Goal: Task Accomplishment & Management: Complete application form

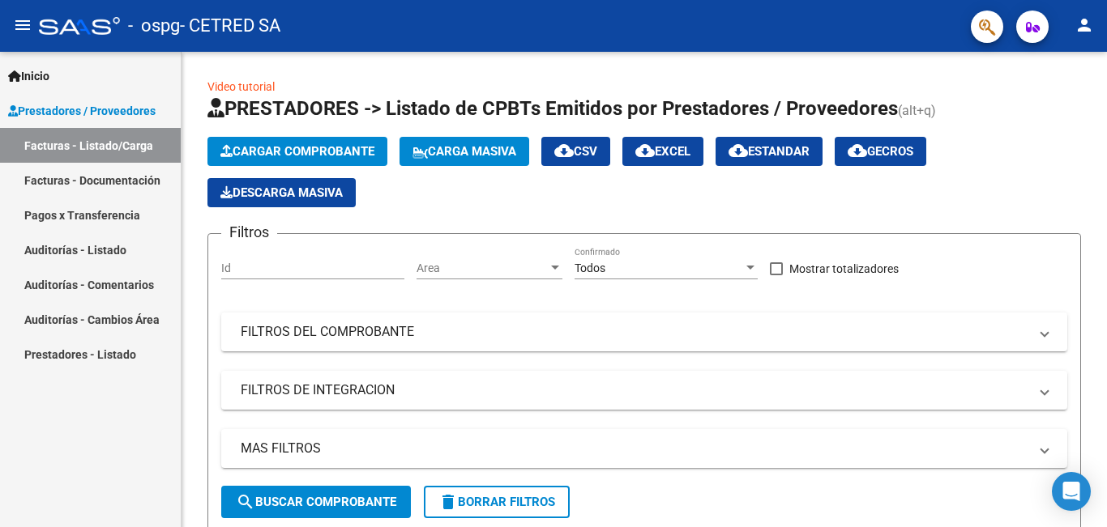
scroll to position [2, 0]
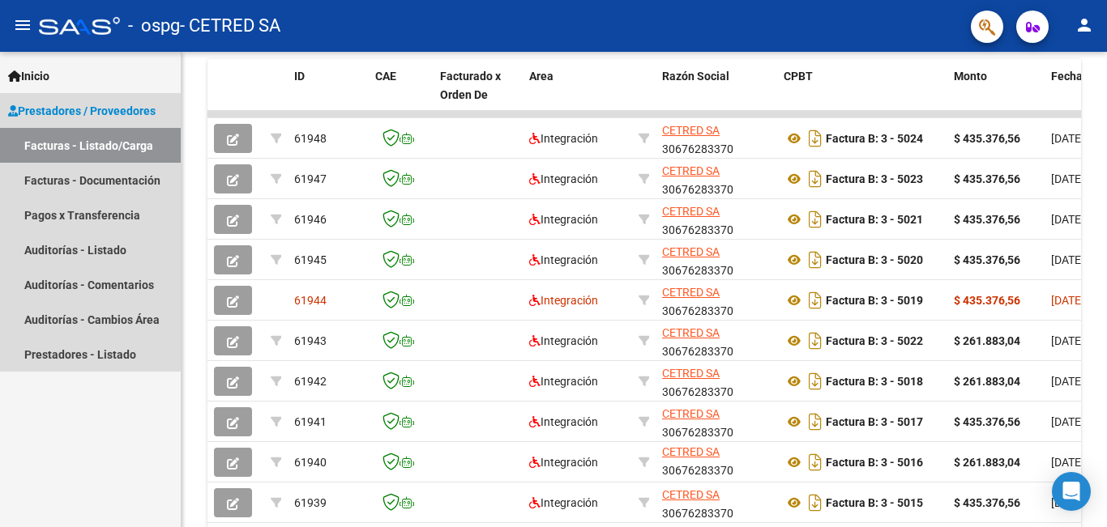
click at [66, 143] on link "Facturas - Listado/Carga" at bounding box center [90, 145] width 181 height 35
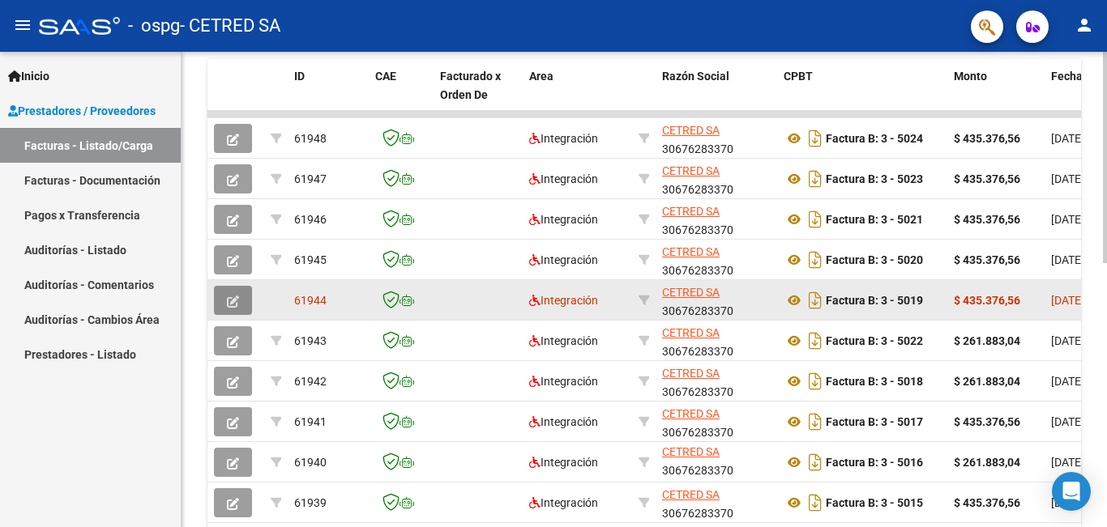
click at [231, 312] on button "button" at bounding box center [233, 300] width 38 height 29
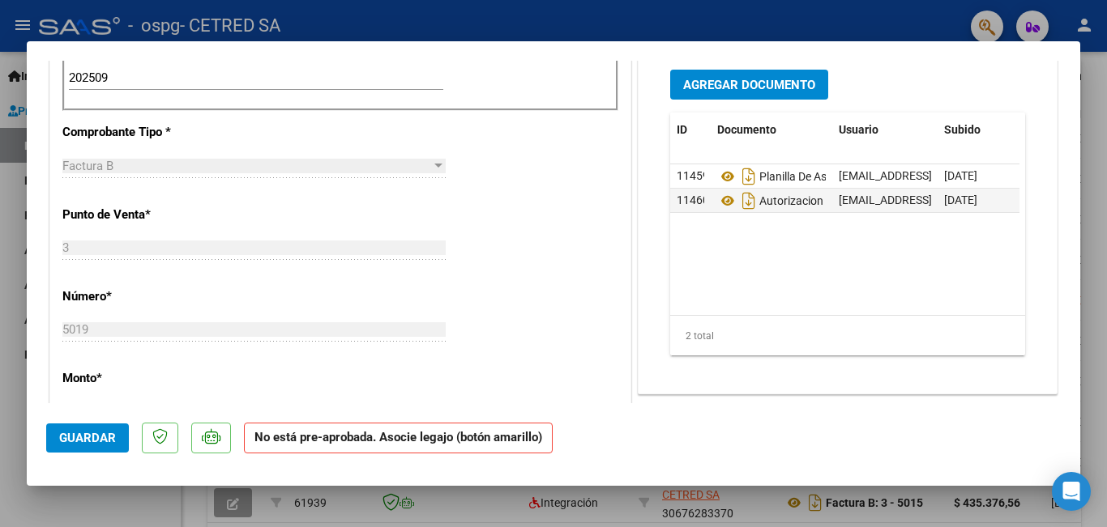
scroll to position [324, 0]
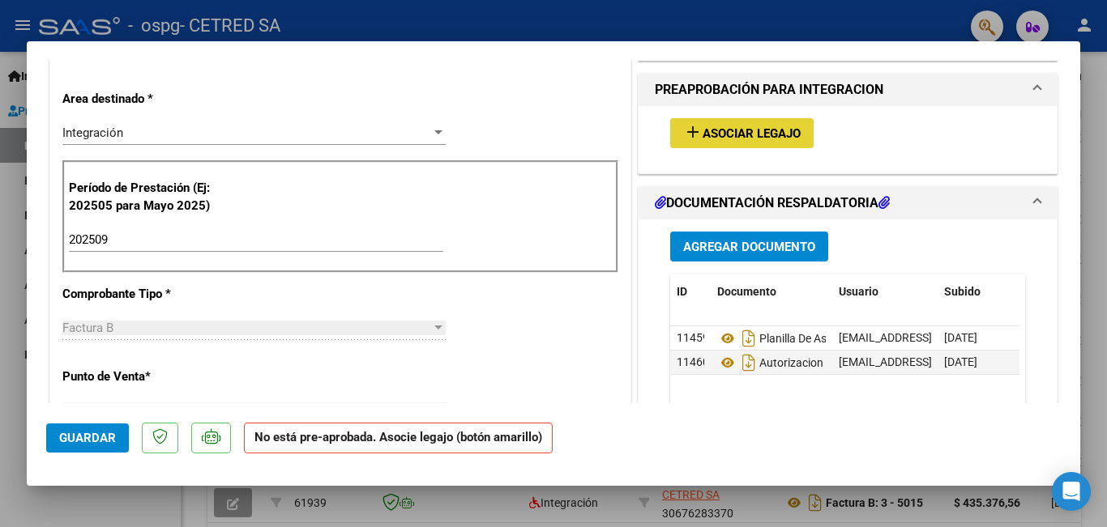
click at [710, 139] on span "Asociar Legajo" at bounding box center [751, 133] width 98 height 15
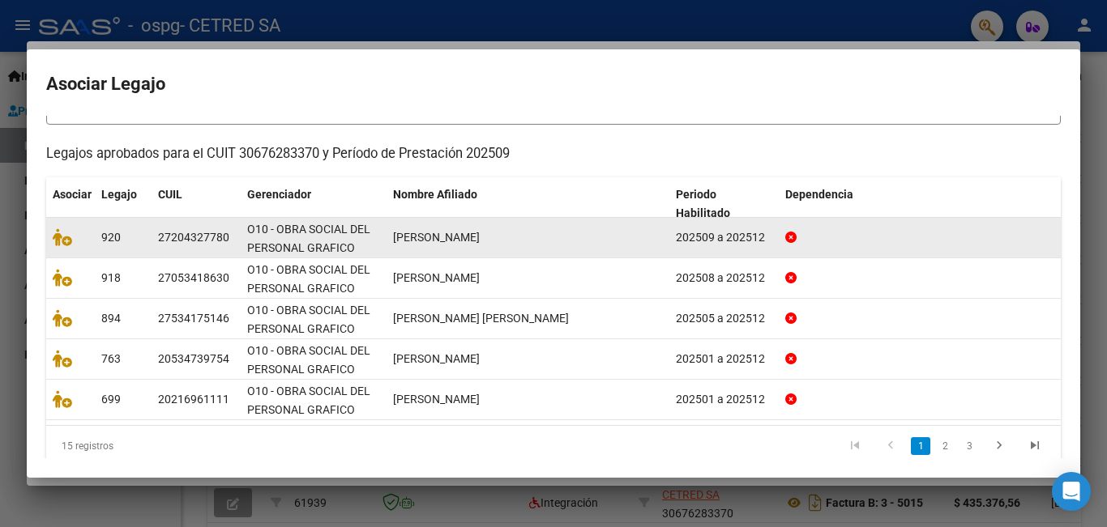
scroll to position [151, 0]
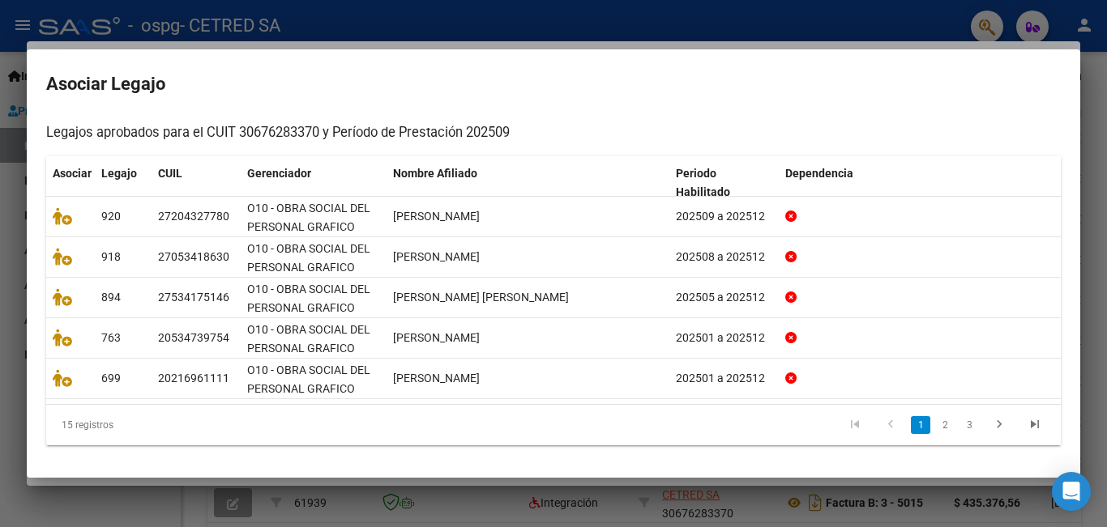
click at [0, 285] on div at bounding box center [553, 263] width 1107 height 527
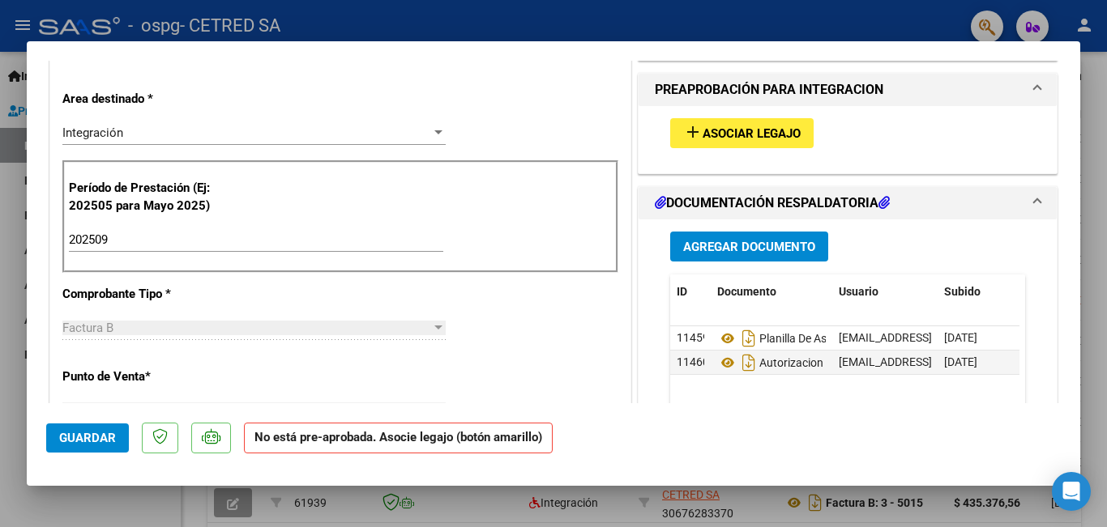
click at [0, 273] on div at bounding box center [553, 263] width 1107 height 527
type input "$ 0,00"
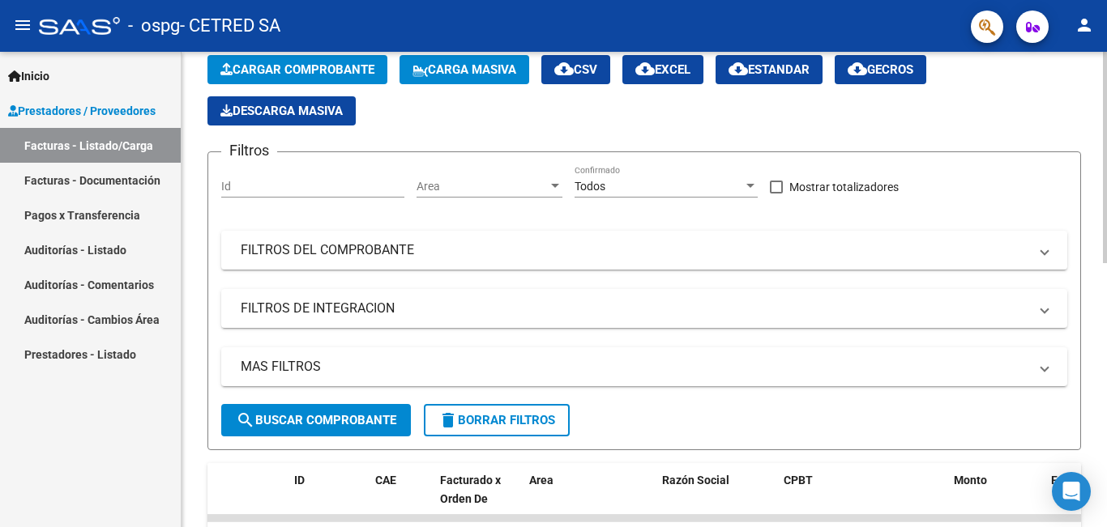
scroll to position [81, 0]
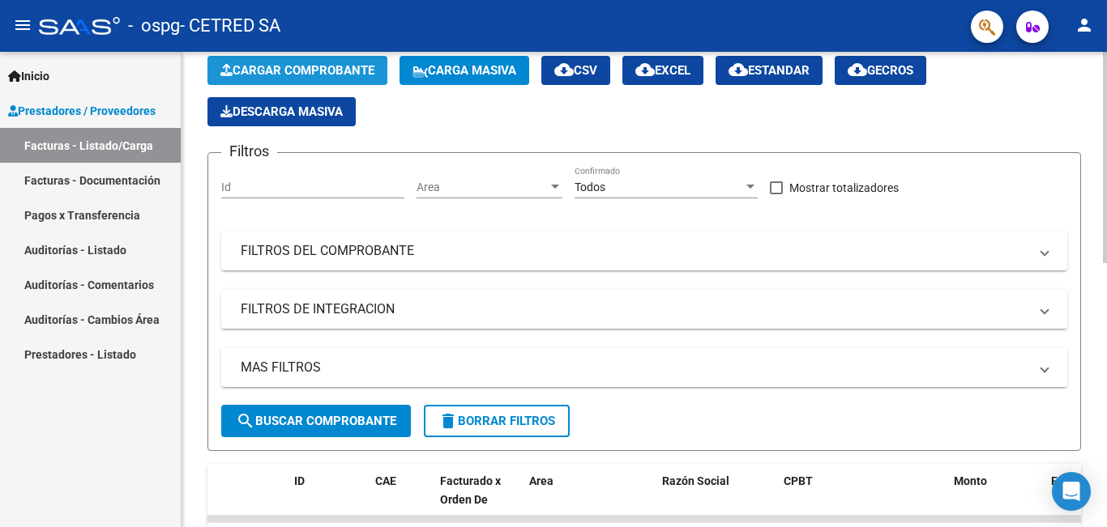
click at [295, 73] on span "Cargar Comprobante" at bounding box center [297, 70] width 154 height 15
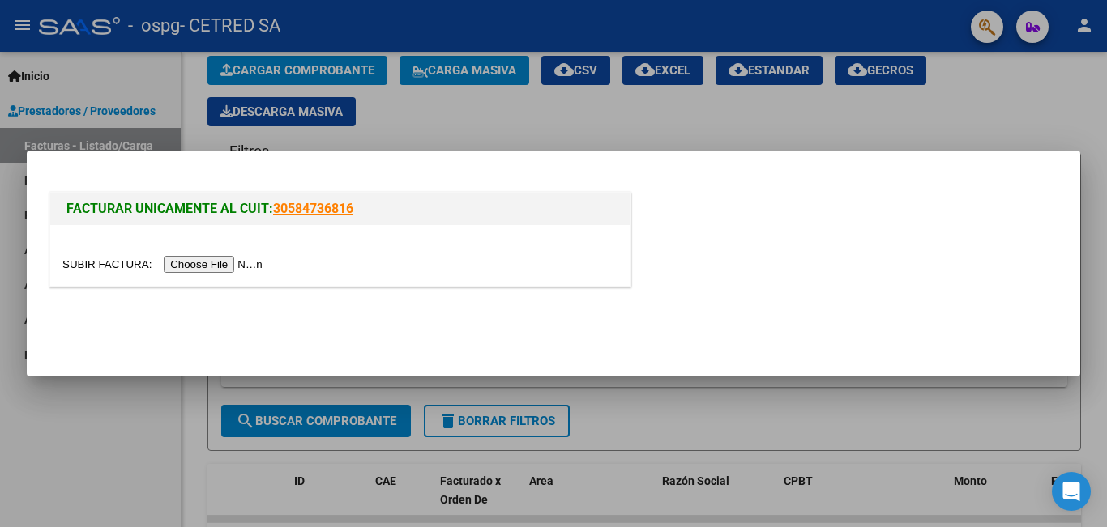
click at [201, 268] on input "file" at bounding box center [164, 264] width 205 height 17
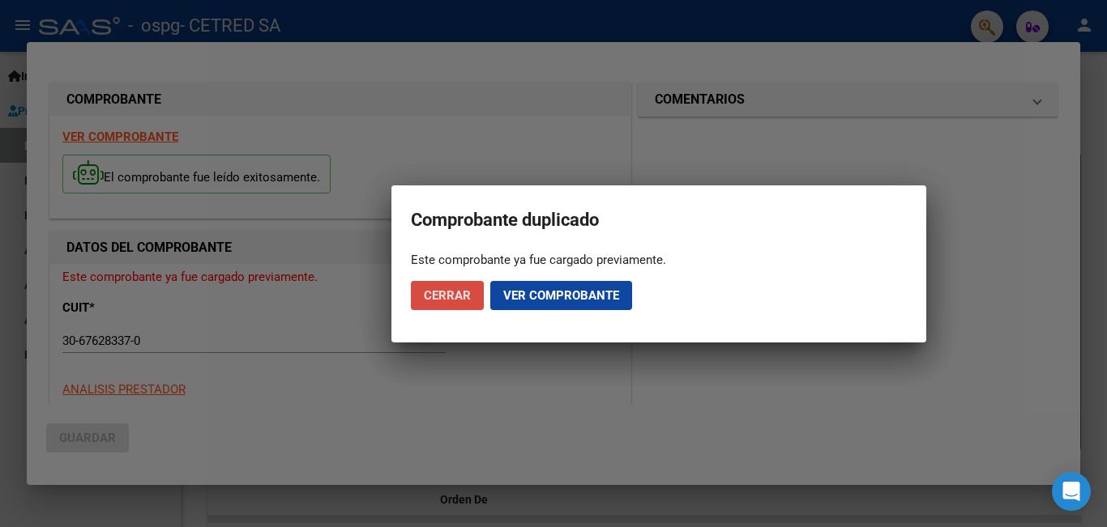
click at [468, 297] on span "Cerrar" at bounding box center [447, 295] width 47 height 15
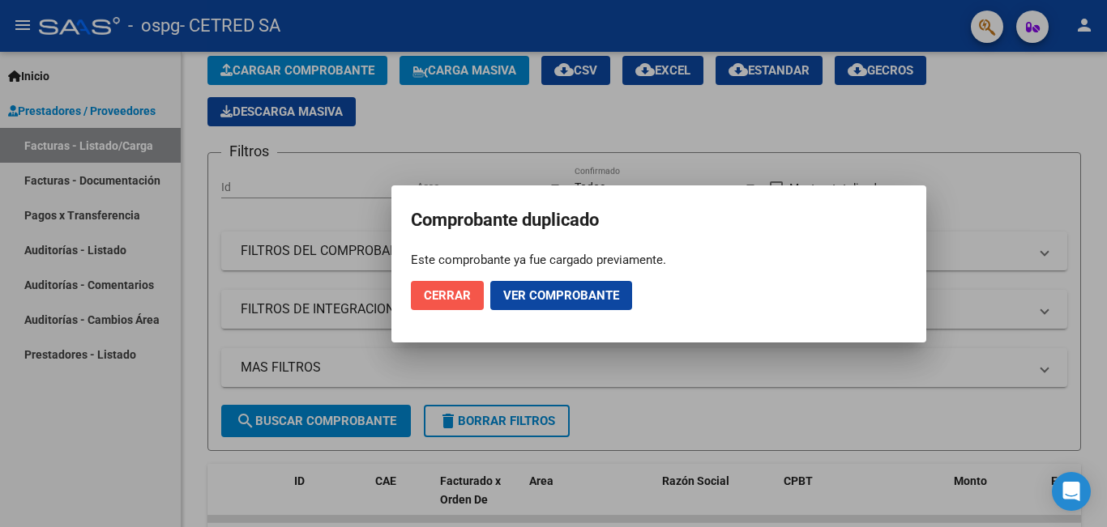
click at [420, 290] on button "Cerrar" at bounding box center [447, 295] width 73 height 29
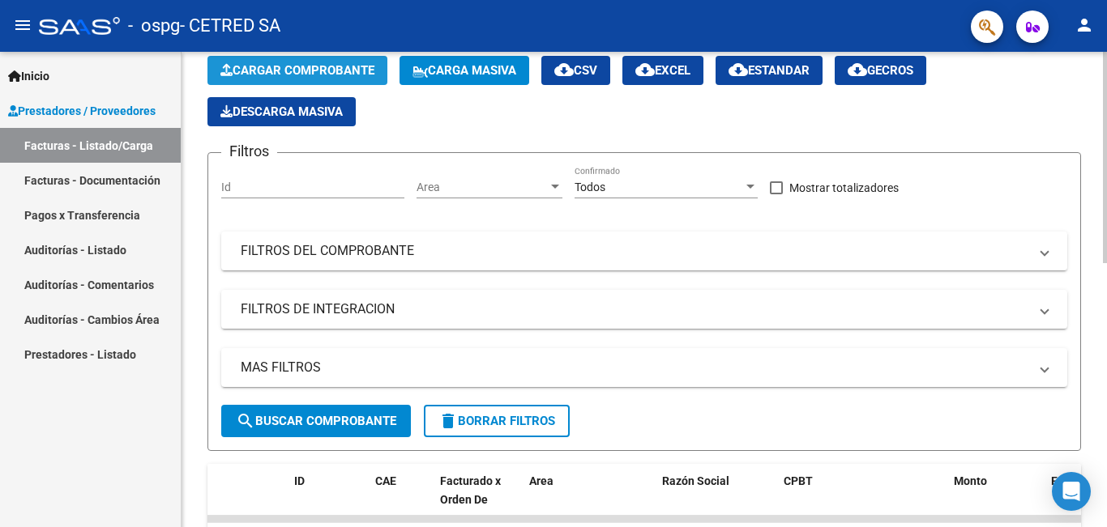
click at [298, 72] on span "Cargar Comprobante" at bounding box center [297, 70] width 154 height 15
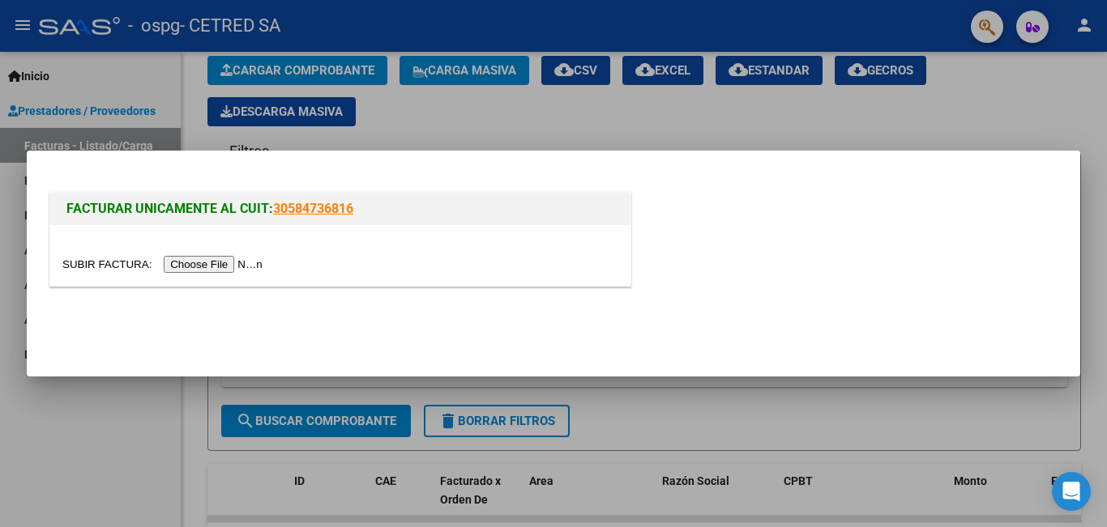
click at [239, 261] on input "file" at bounding box center [164, 264] width 205 height 17
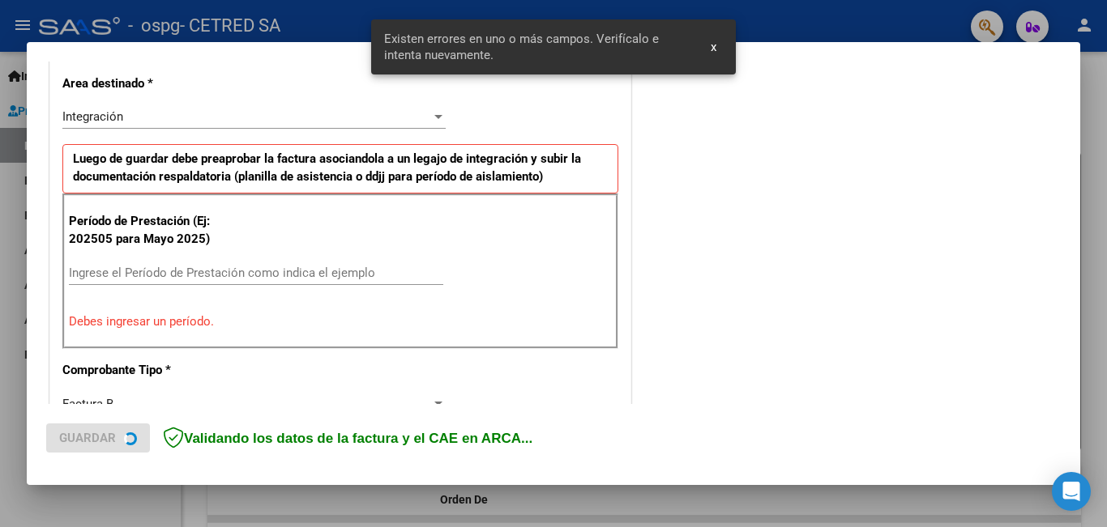
scroll to position [393, 0]
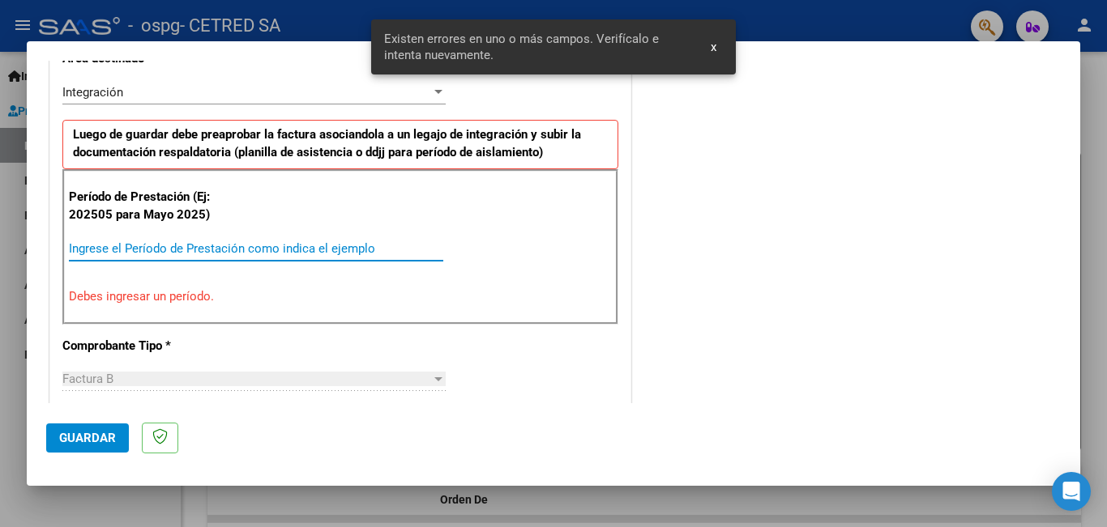
click at [225, 251] on input "Ingrese el Período de Prestación como indica el ejemplo" at bounding box center [256, 248] width 374 height 15
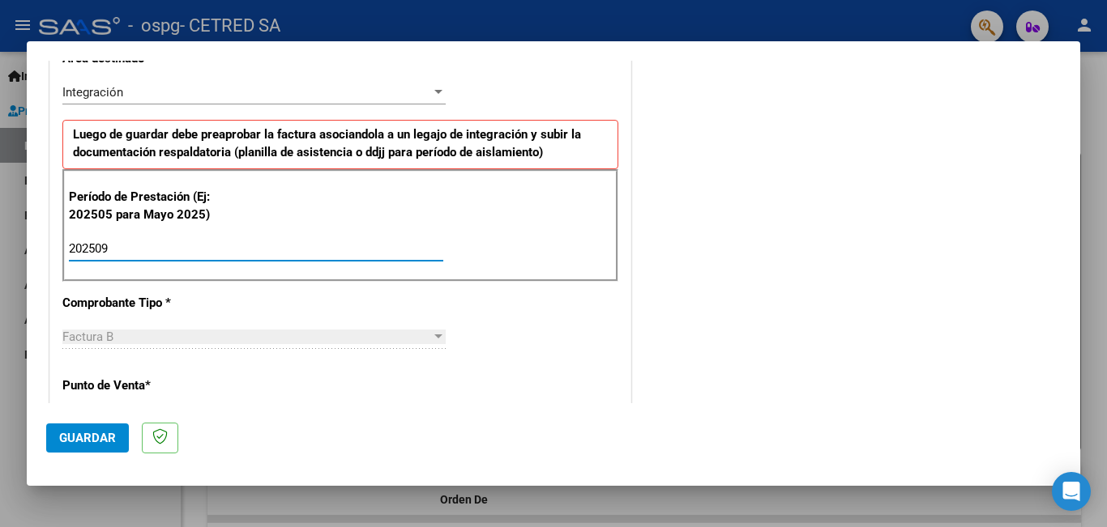
type input "202509"
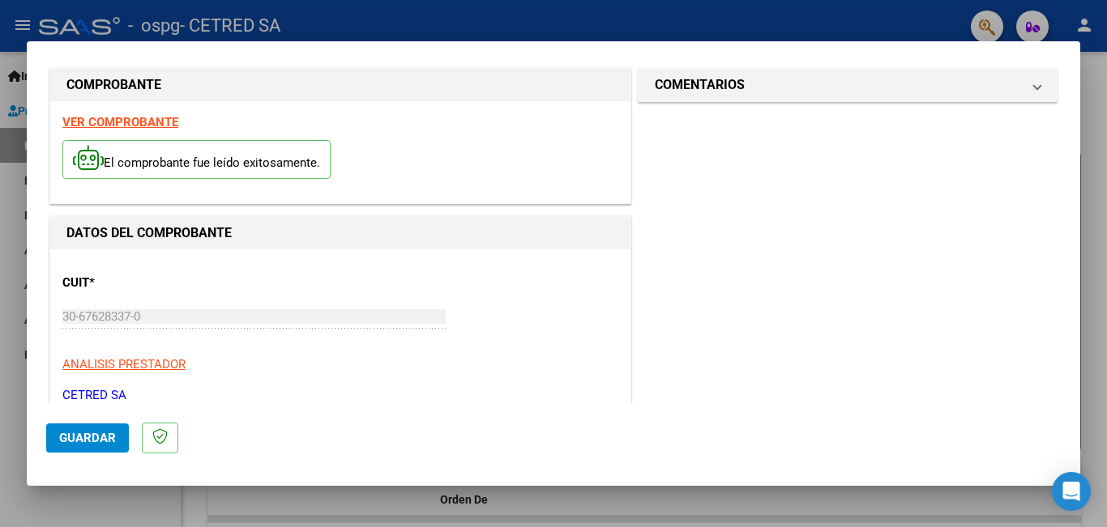
scroll to position [0, 0]
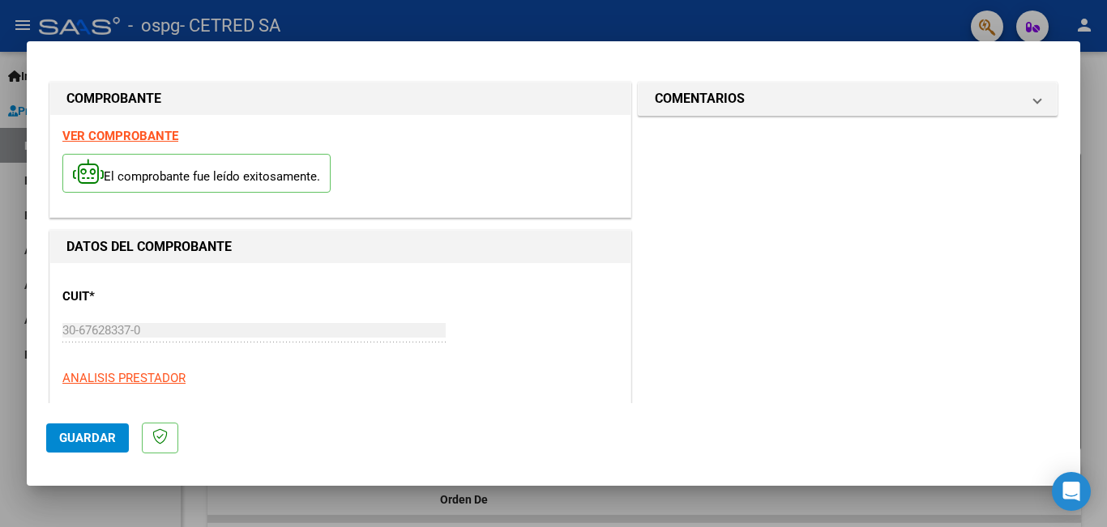
drag, startPoint x: 775, startPoint y: 159, endPoint x: 771, endPoint y: 166, distance: 8.3
click at [54, 441] on button "Guardar" at bounding box center [87, 438] width 83 height 29
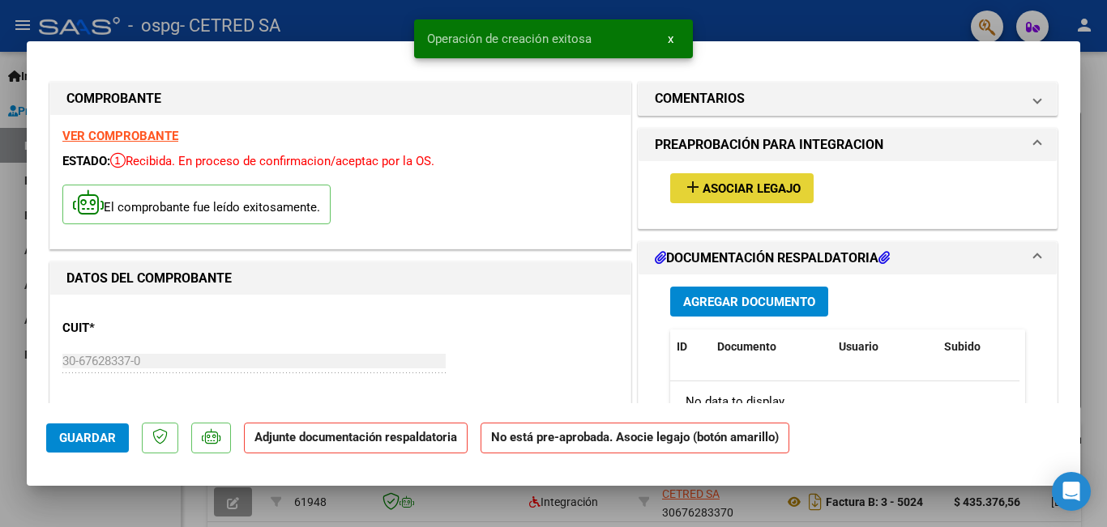
click at [713, 188] on span "Asociar Legajo" at bounding box center [751, 188] width 98 height 15
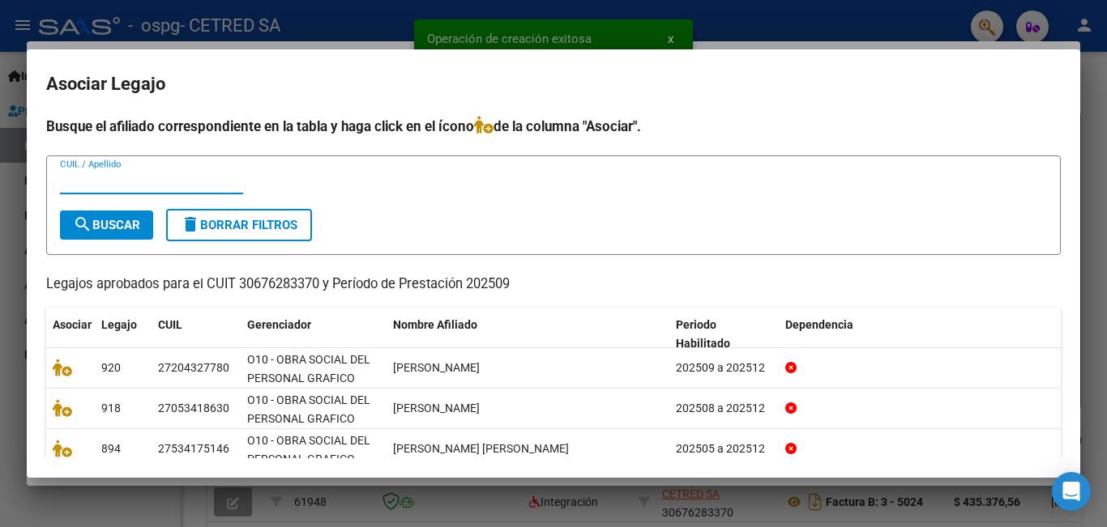
scroll to position [151, 0]
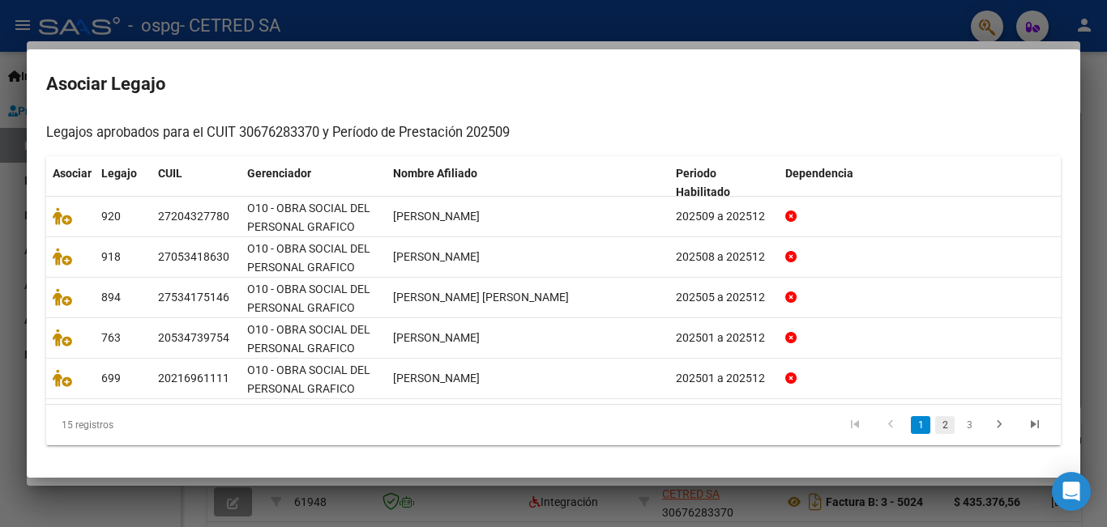
click at [940, 417] on link "2" at bounding box center [944, 425] width 19 height 18
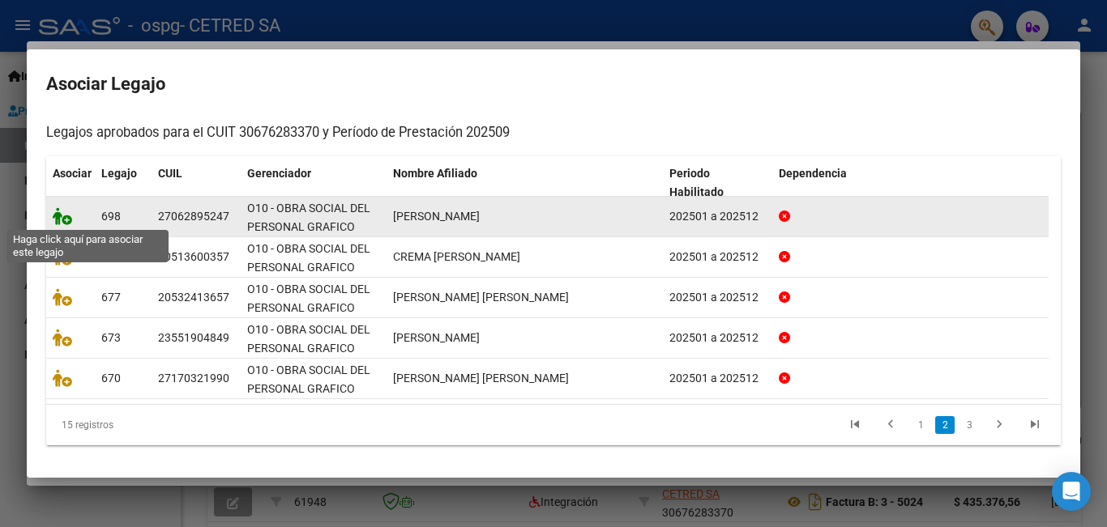
click at [58, 210] on icon at bounding box center [62, 216] width 19 height 18
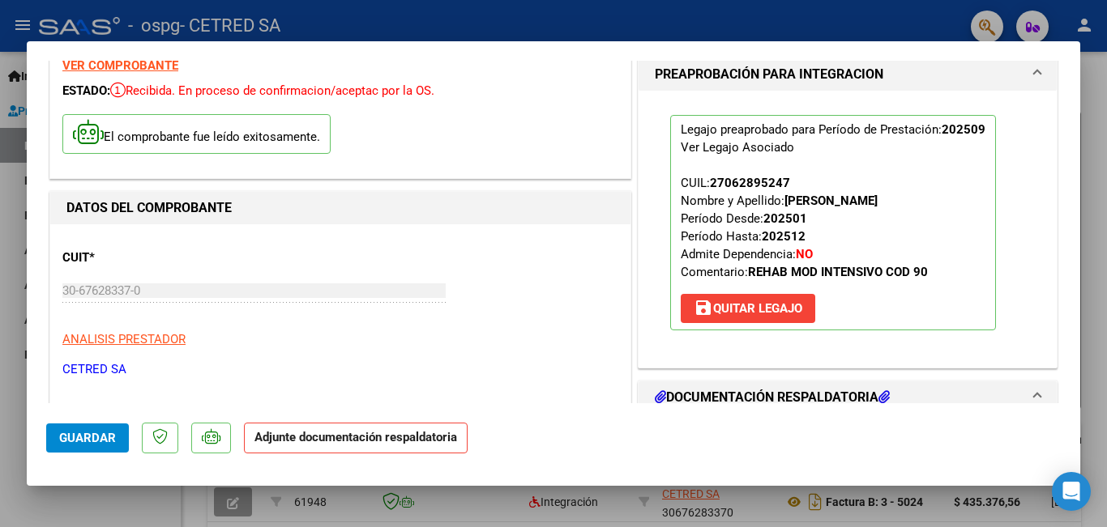
scroll to position [162, 0]
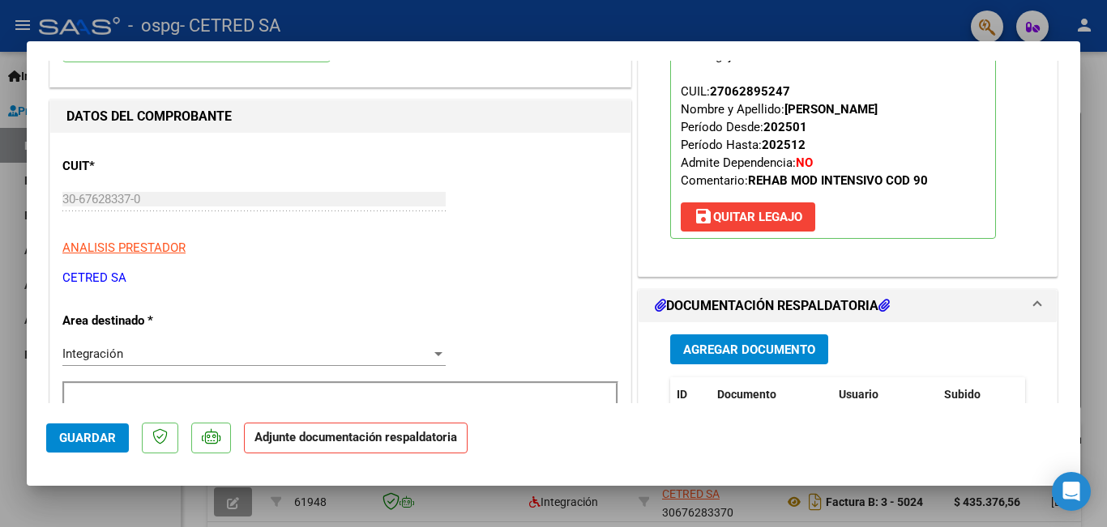
click at [700, 322] on mat-expansion-panel-header "DOCUMENTACIÓN RESPALDATORIA" at bounding box center [847, 306] width 418 height 32
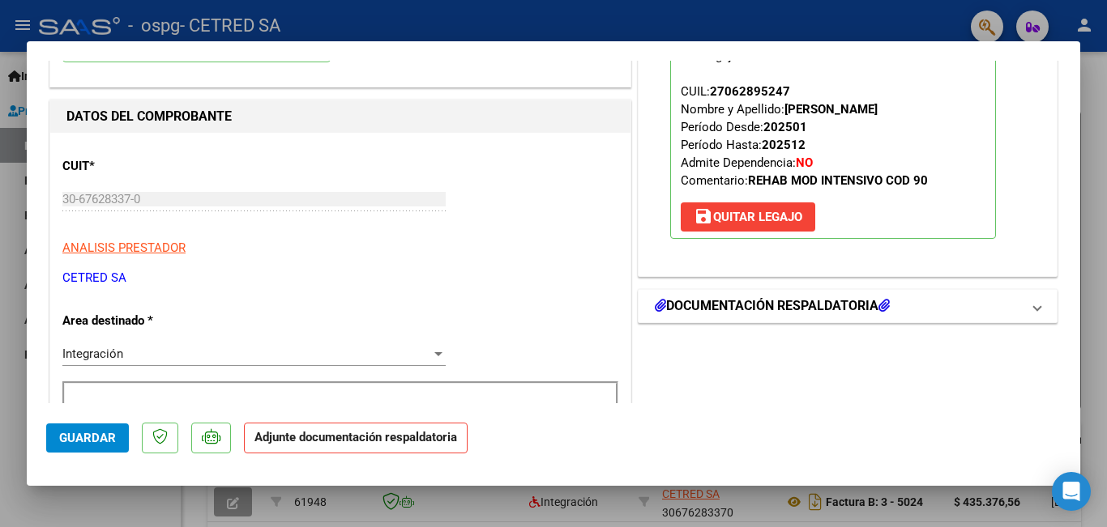
click at [719, 301] on h1 "DOCUMENTACIÓN RESPALDATORIA" at bounding box center [772, 305] width 235 height 19
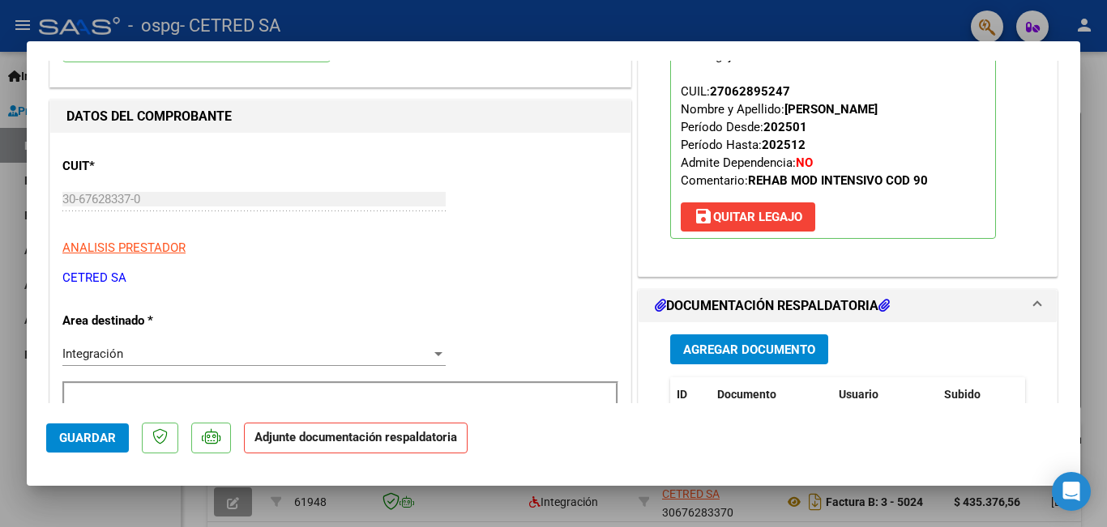
click at [719, 359] on button "Agregar Documento" at bounding box center [749, 350] width 158 height 30
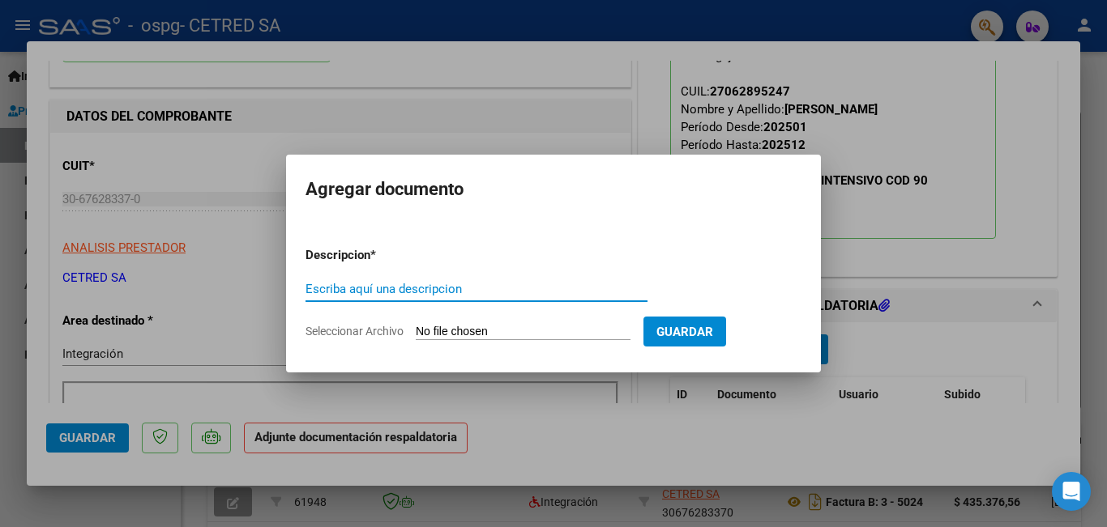
click at [480, 289] on input "Escriba aquí una descripcion" at bounding box center [476, 289] width 342 height 15
type input "FACTURA"
click at [713, 333] on span "Guardar" at bounding box center [684, 332] width 57 height 15
click at [458, 228] on mat-dialog-content "Descripcion * FACTURA Escriba aquí una descripcion Seleccionar Archivo Guardar" at bounding box center [553, 286] width 535 height 131
type input "C:\fakepath\FC B0003-00005025 [PERSON_NAME].pdf"
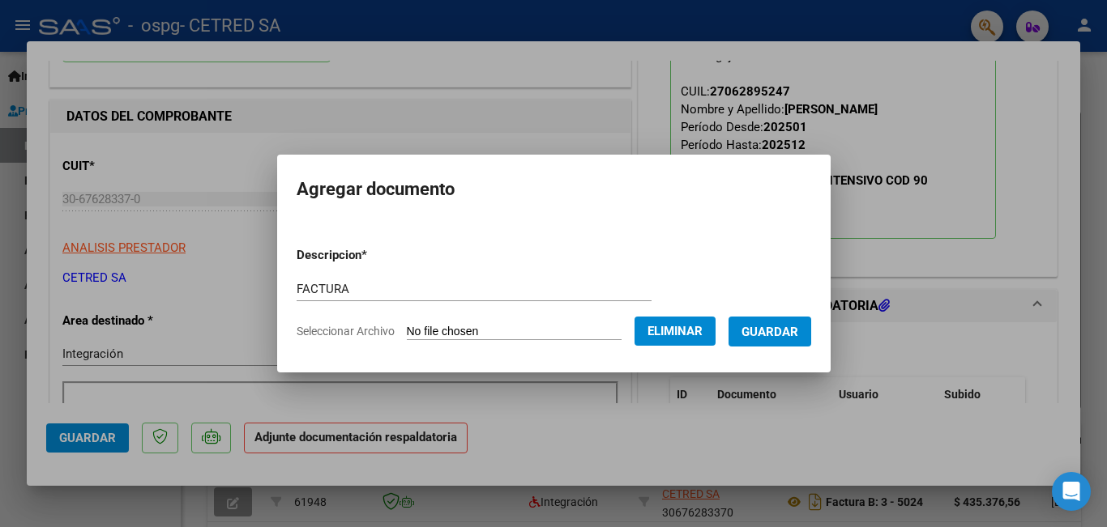
click at [785, 356] on mat-dialog-container "Agregar documento Descripcion * FACTURA Escriba aquí una descripcion Selecciona…" at bounding box center [553, 263] width 553 height 217
click at [792, 330] on span "Guardar" at bounding box center [769, 332] width 57 height 15
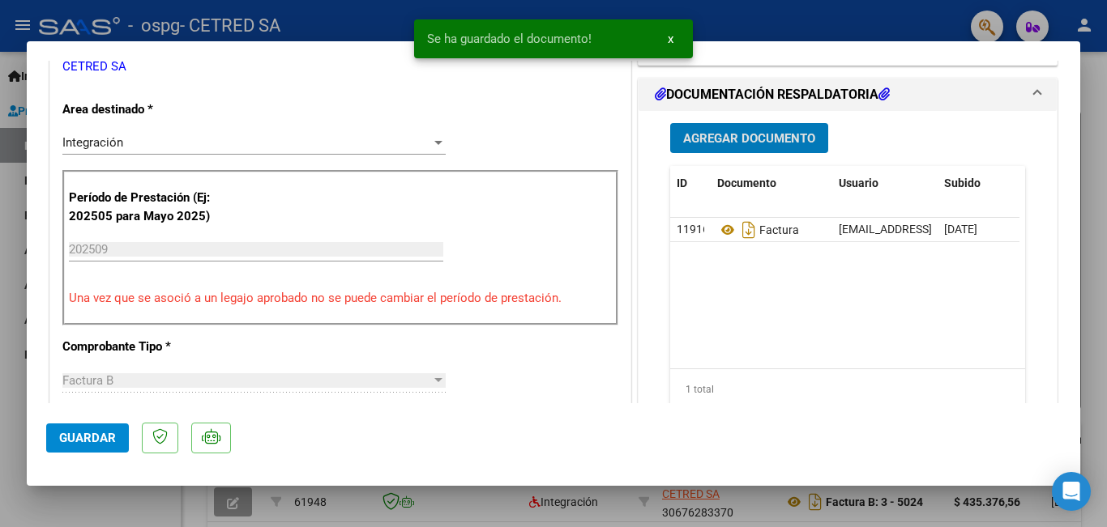
scroll to position [405, 0]
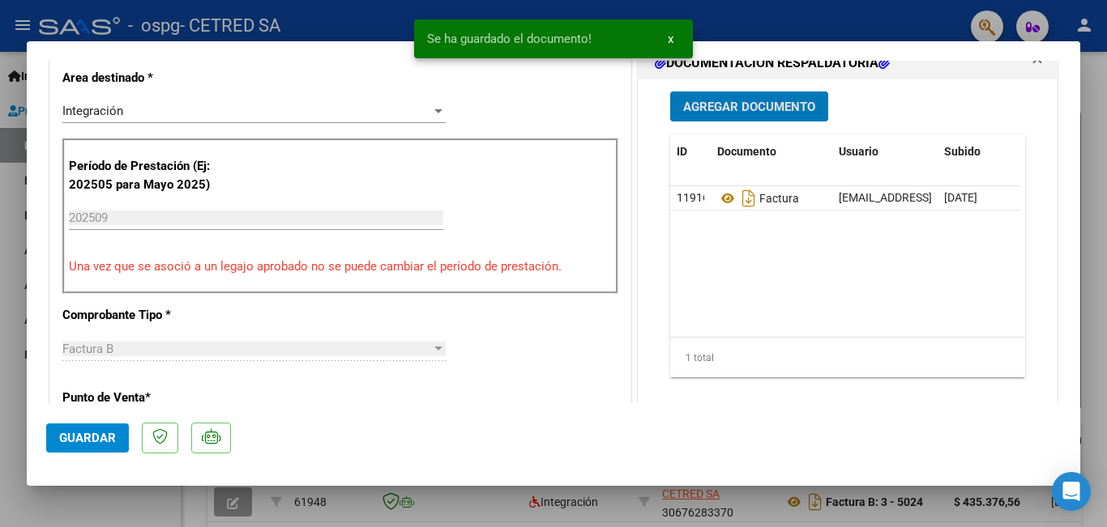
click at [736, 116] on button "Agregar Documento" at bounding box center [749, 107] width 158 height 30
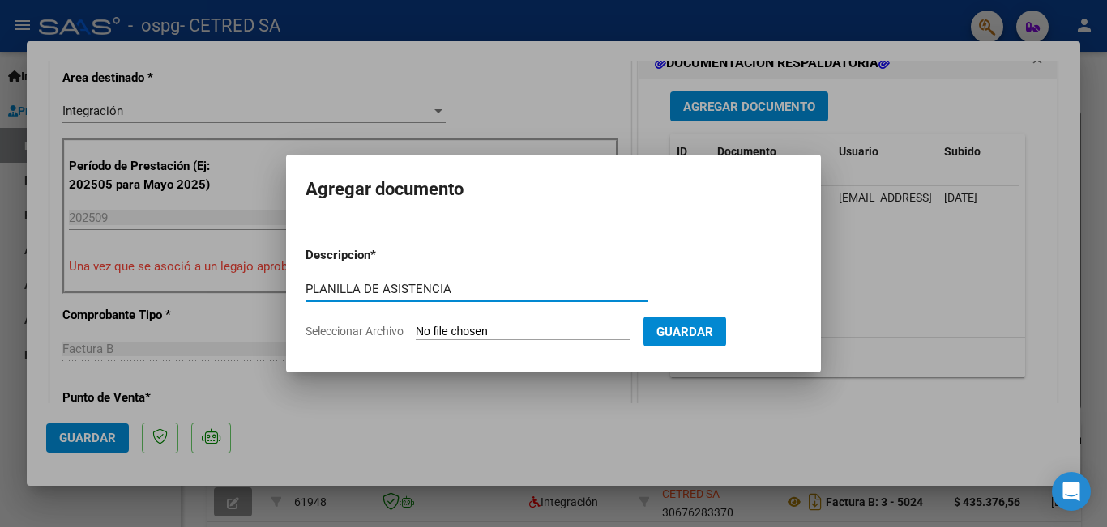
type input "PLANILLA DE ASISTENCIA"
click at [698, 331] on span "Guardar" at bounding box center [684, 332] width 57 height 15
click at [463, 335] on input "Seleccionar Archivo" at bounding box center [523, 332] width 215 height 15
type input "C:\fakepath\[PERSON_NAME].pdf"
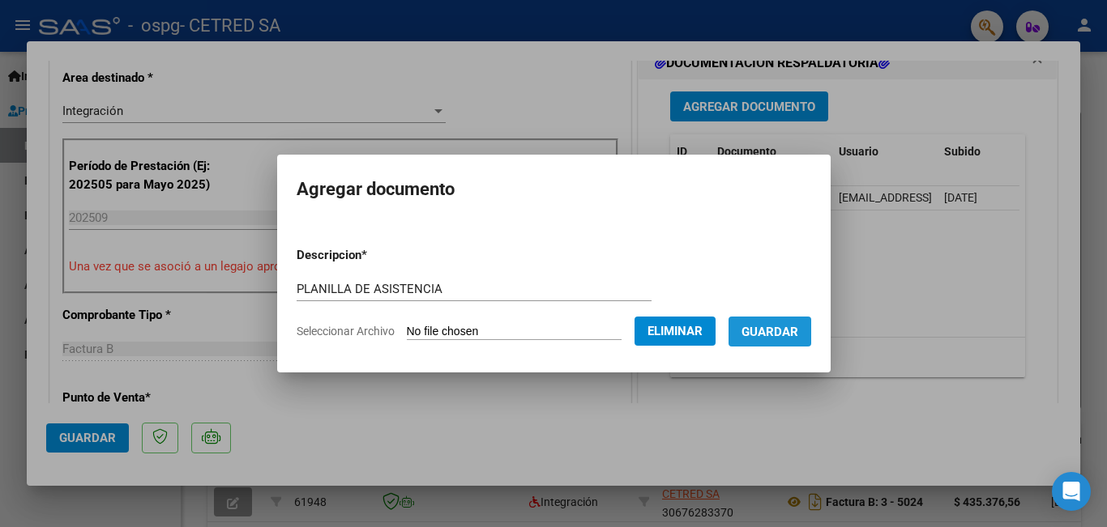
click at [792, 322] on button "Guardar" at bounding box center [769, 332] width 83 height 30
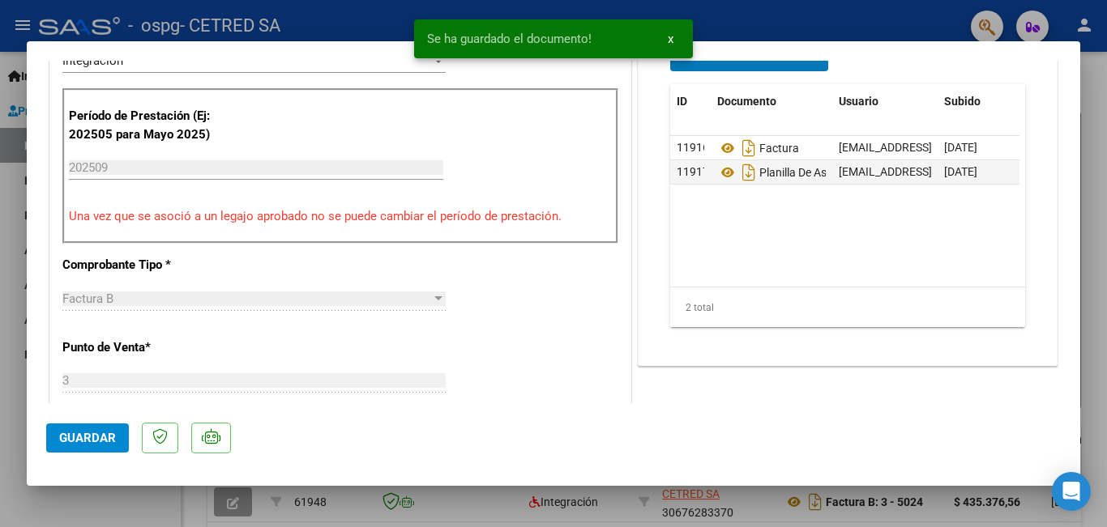
scroll to position [486, 0]
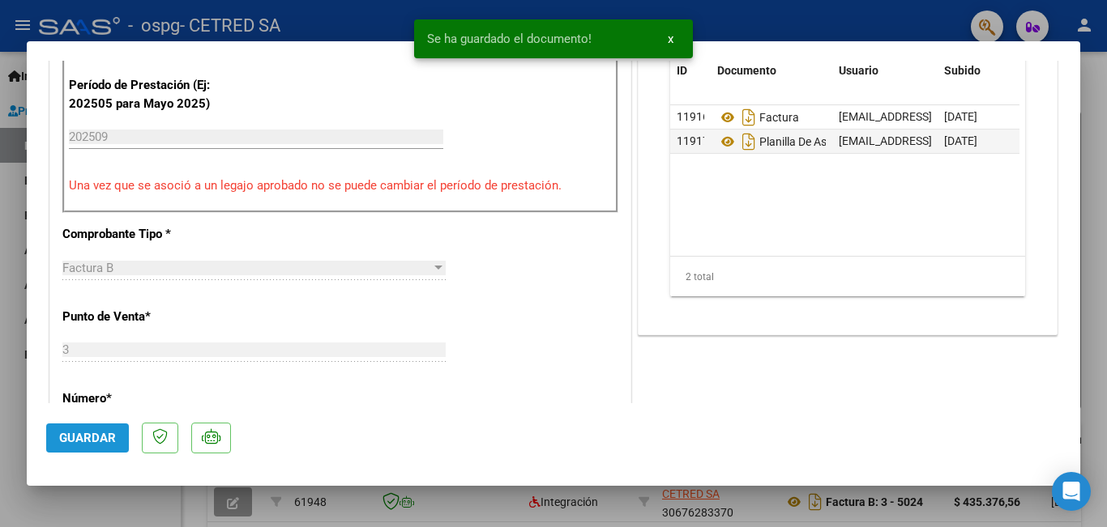
click at [95, 432] on span "Guardar" at bounding box center [87, 438] width 57 height 15
click at [3, 348] on div at bounding box center [553, 263] width 1107 height 527
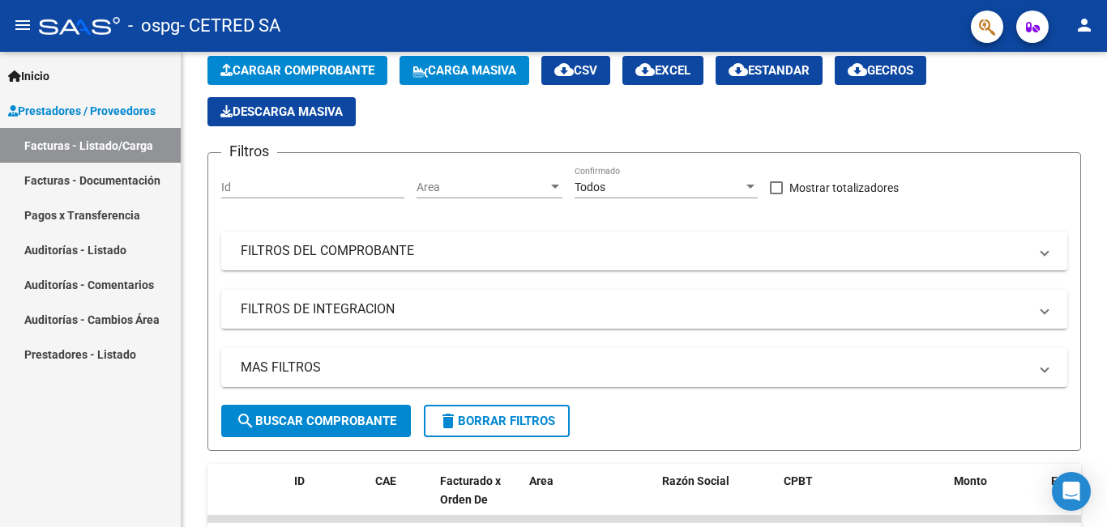
click at [113, 151] on link "Facturas - Listado/Carga" at bounding box center [90, 145] width 181 height 35
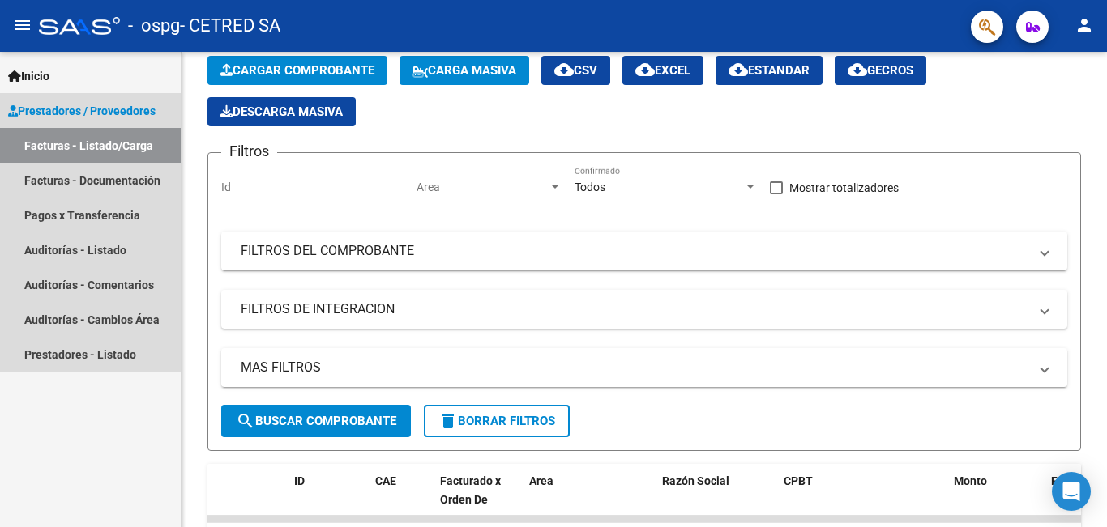
click at [108, 151] on link "Facturas - Listado/Carga" at bounding box center [90, 145] width 181 height 35
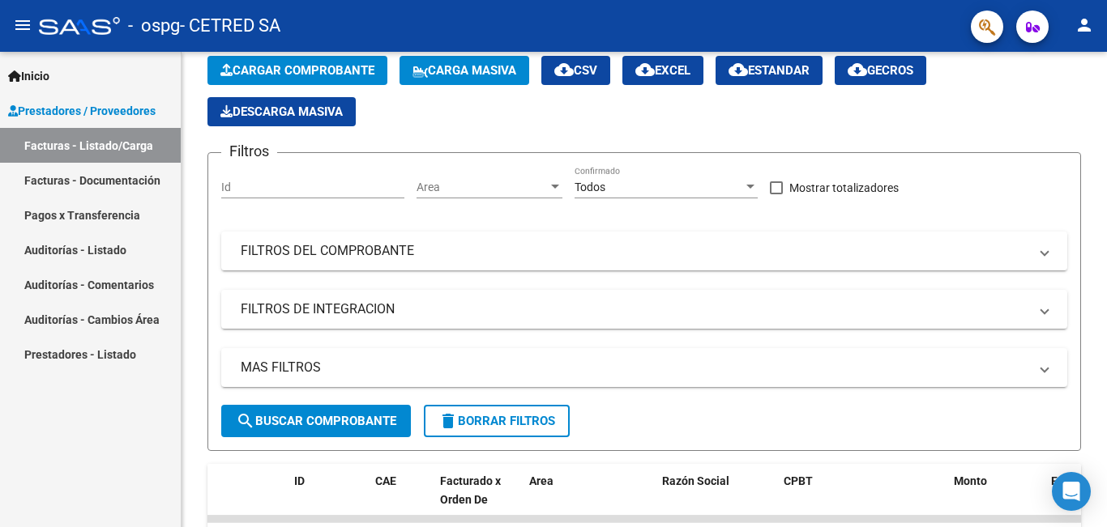
click at [110, 166] on link "Facturas - Documentación" at bounding box center [90, 180] width 181 height 35
